Goal: Task Accomplishment & Management: Complete application form

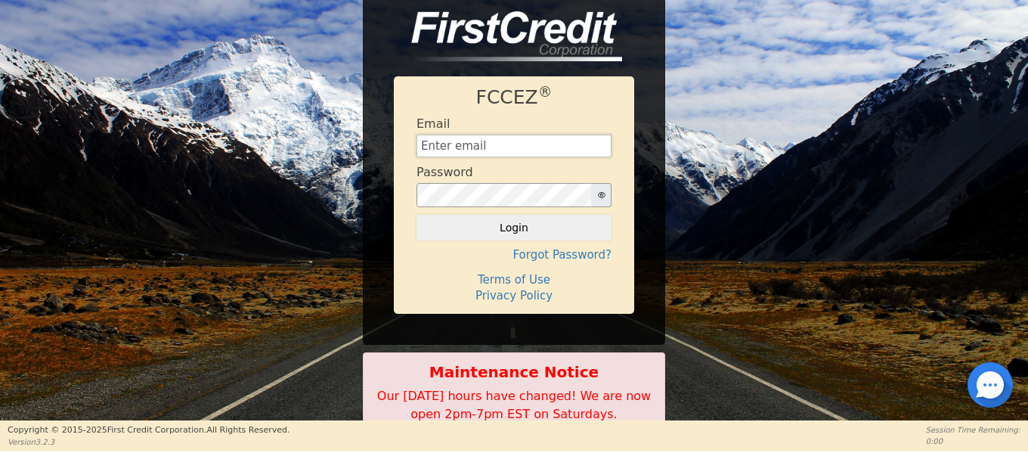
type input "[EMAIL_ADDRESS][DOMAIN_NAME]"
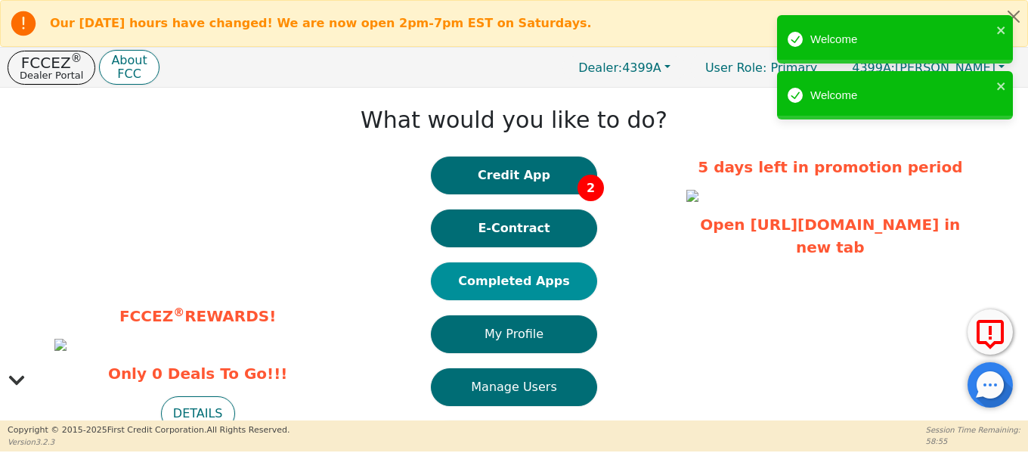
click at [560, 281] on button "Completed Apps" at bounding box center [514, 281] width 166 height 38
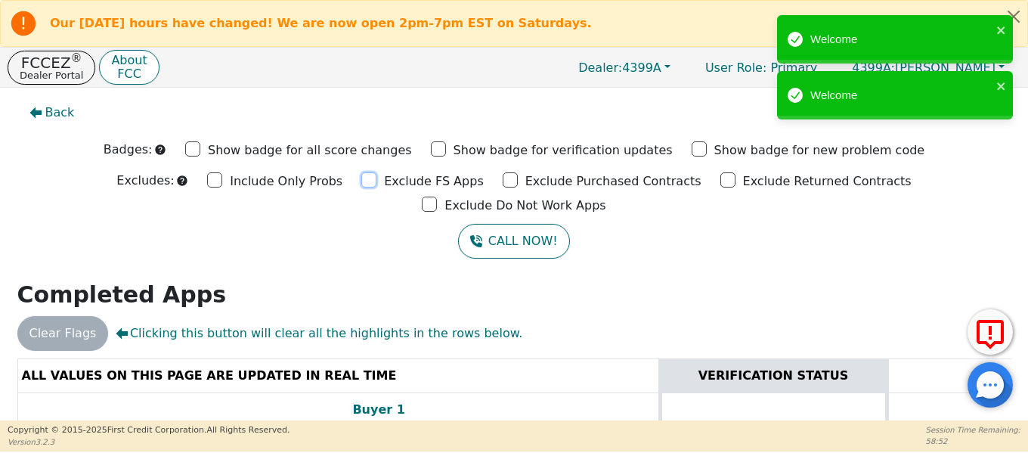
click at [361, 180] on input "Exclude FS Apps" at bounding box center [368, 179] width 15 height 15
checkbox input "true"
click at [503, 181] on input "Exclude Purchased Contracts" at bounding box center [510, 179] width 15 height 15
checkbox input "true"
click at [721, 178] on input "Exclude Returned Contracts" at bounding box center [728, 179] width 15 height 15
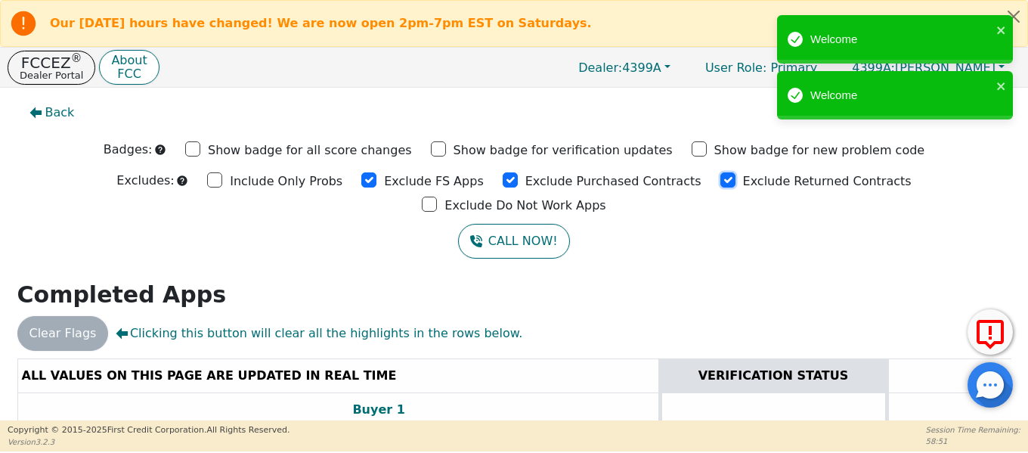
checkbox input "true"
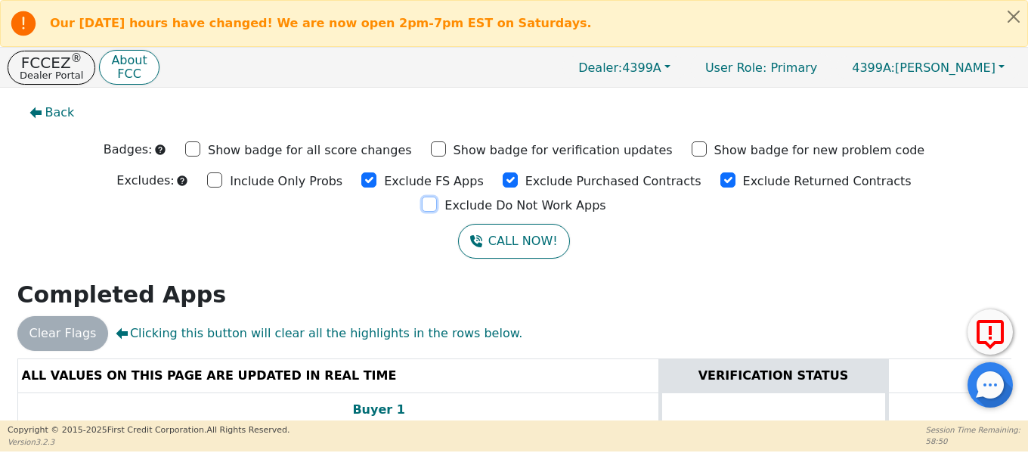
click at [437, 197] on input "Exclude Do Not Work Apps" at bounding box center [429, 204] width 15 height 15
checkbox input "true"
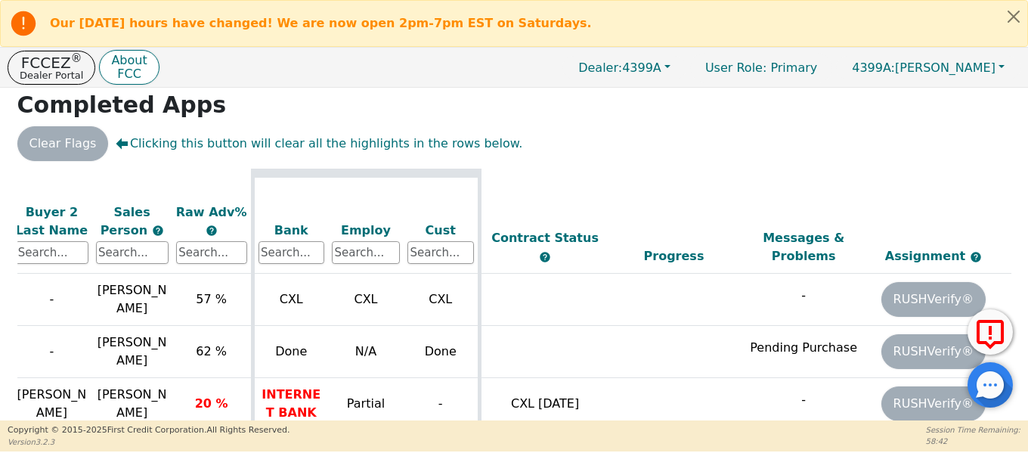
scroll to position [26, 664]
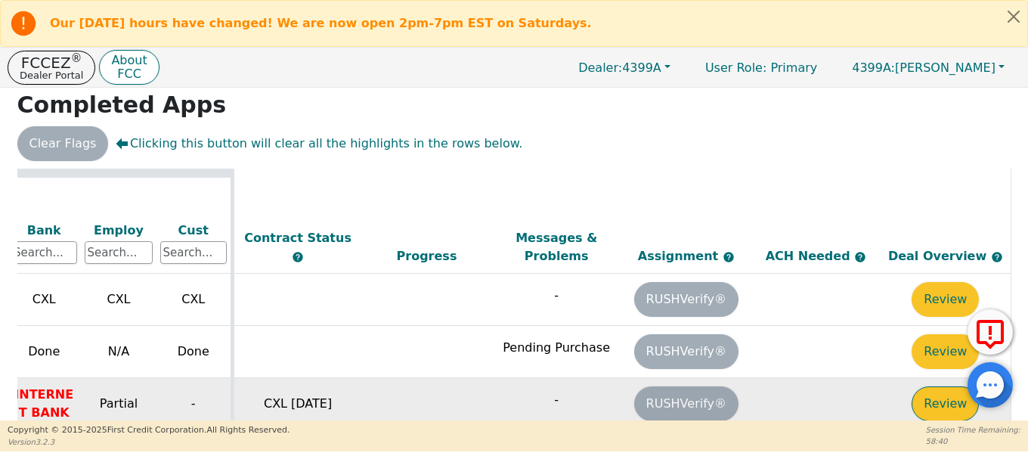
click at [935, 386] on button "Review" at bounding box center [945, 403] width 67 height 35
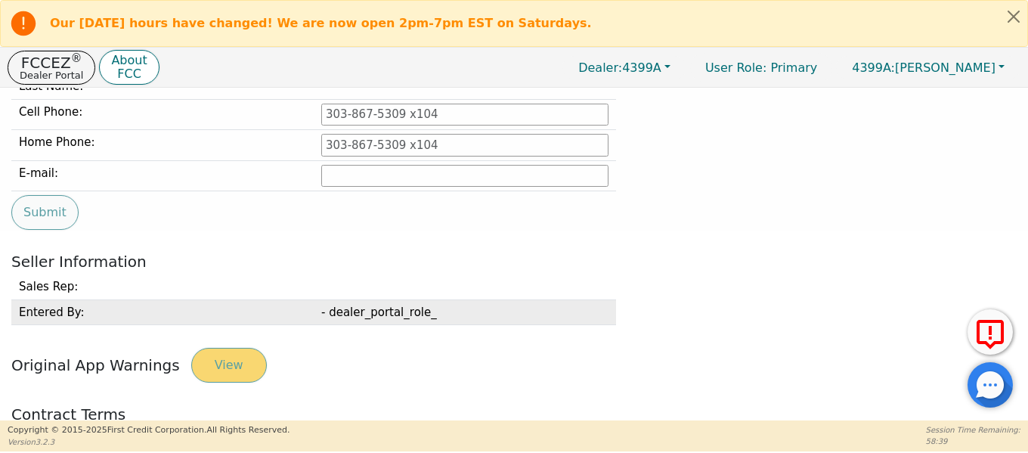
type input "[PHONE_NUMBER]"
type input "[EMAIL_ADDRESS][DOMAIN_NAME]"
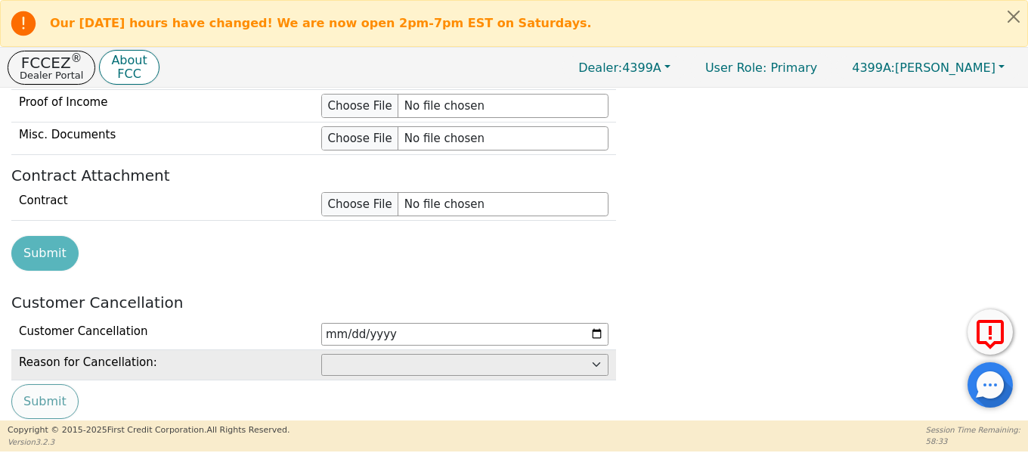
scroll to position [1791, 0]
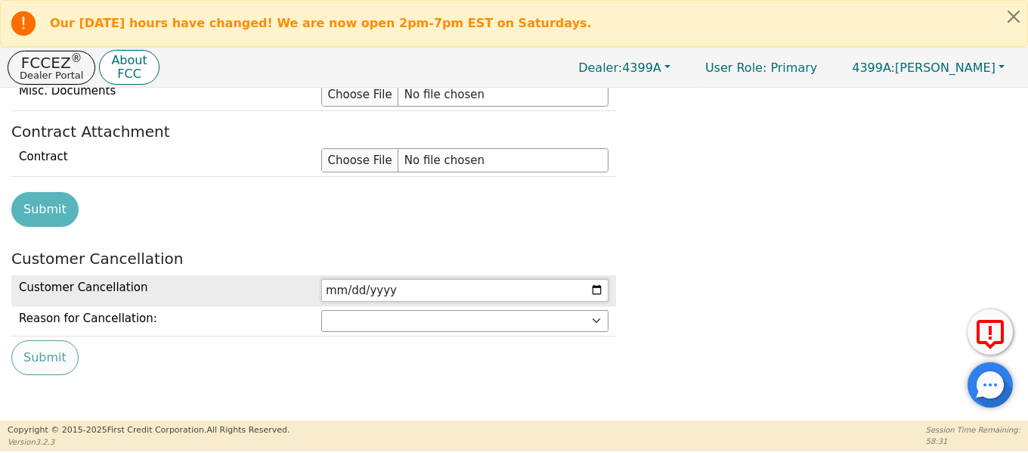
click at [597, 293] on input "date" at bounding box center [464, 290] width 287 height 23
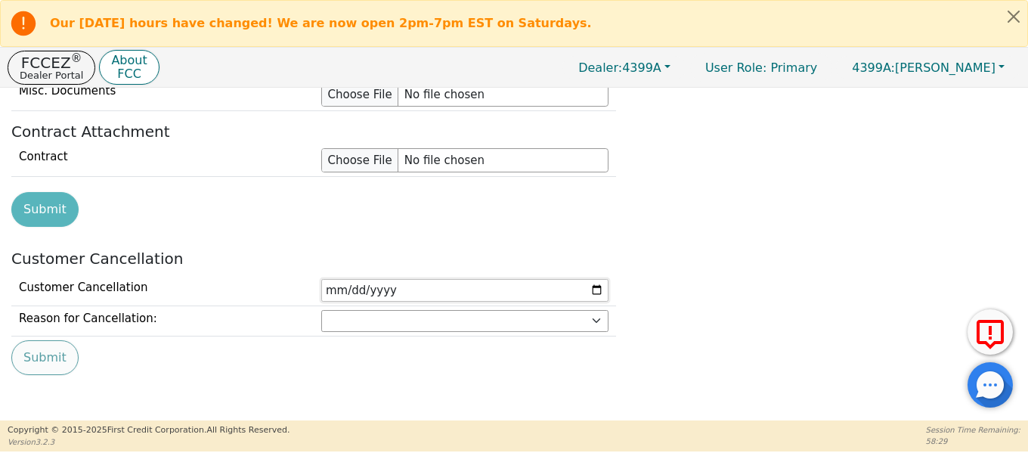
type input "[DATE]"
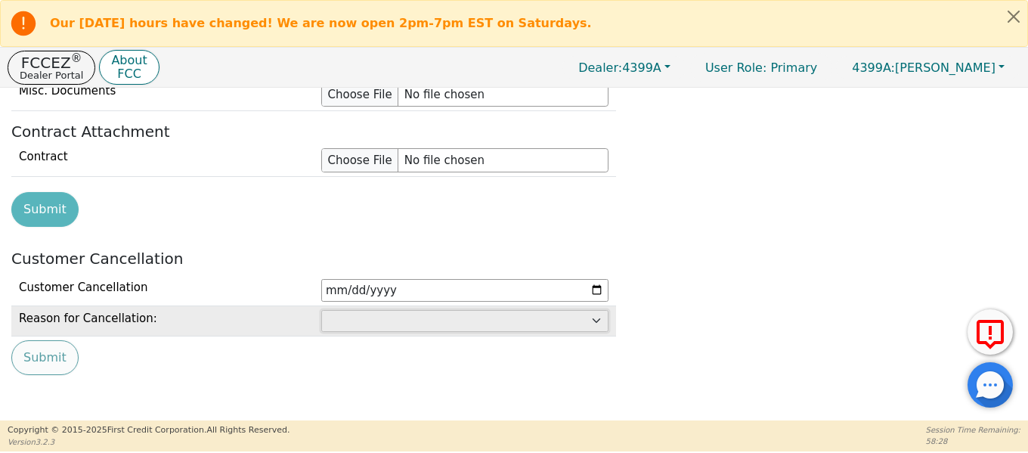
drag, startPoint x: 340, startPoint y: 318, endPoint x: 360, endPoint y: 324, distance: 20.8
click at [340, 318] on select "Customer: cannot afford Customer: dissatisfied with product Customer: unavailab…" at bounding box center [464, 321] width 287 height 23
select select "Other"
click at [321, 310] on select "Customer: cannot afford Customer: dissatisfied with product Customer: unavailab…" at bounding box center [464, 321] width 287 height 23
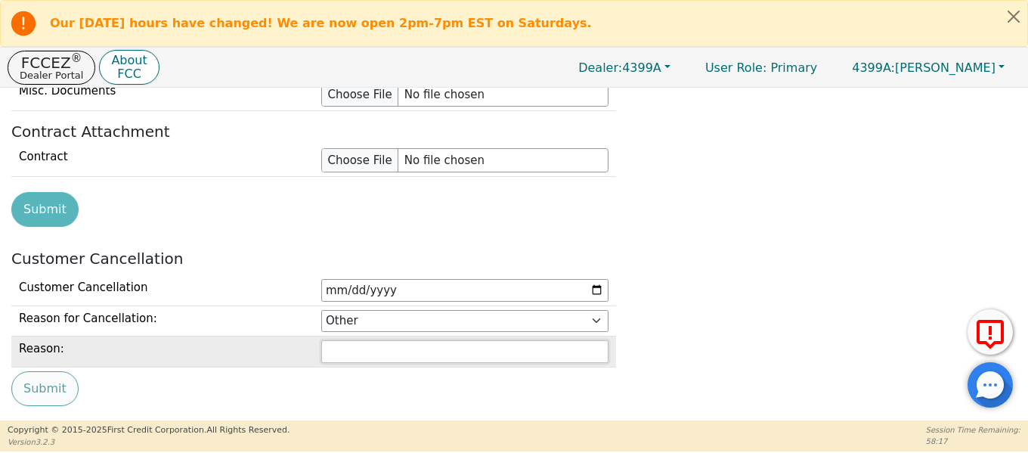
click at [347, 351] on input "text" at bounding box center [464, 351] width 287 height 23
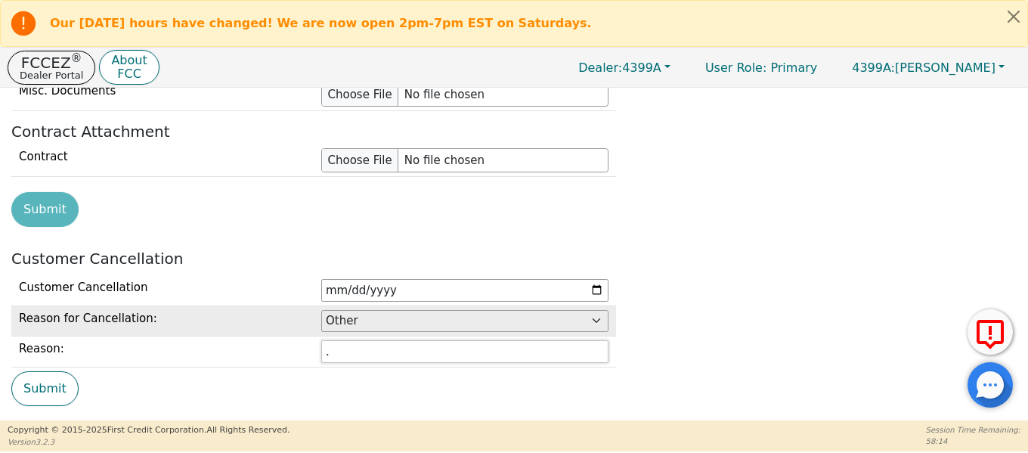
type input "."
click at [468, 317] on select "Customer: cannot afford Customer: dissatisfied with product Customer: unavailab…" at bounding box center [464, 321] width 287 height 23
select select "Customer: cannot afford"
click at [321, 310] on select "Customer: cannot afford Customer: dissatisfied with product Customer: unavailab…" at bounding box center [464, 321] width 287 height 23
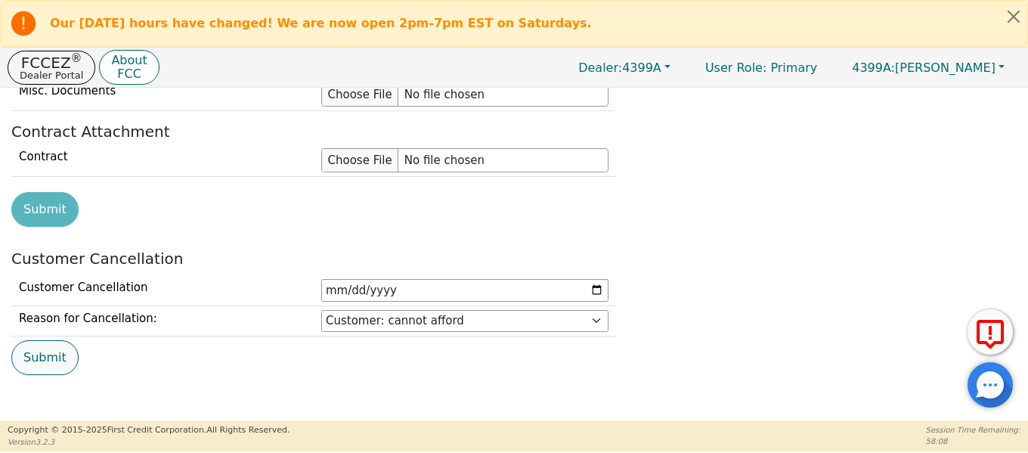
click at [36, 358] on button "Submit" at bounding box center [44, 357] width 67 height 35
